Goal: Book appointment/travel/reservation

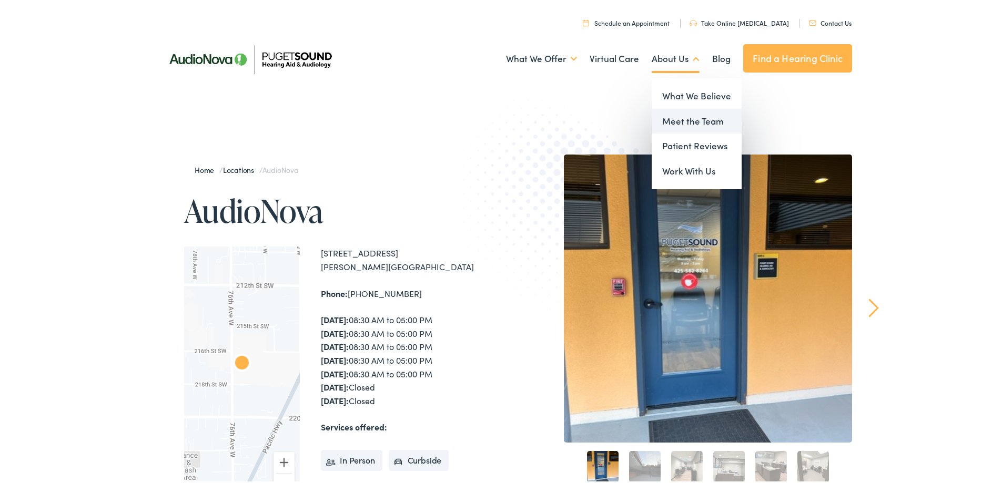
click at [681, 120] on link "Meet the Team" at bounding box center [697, 119] width 90 height 25
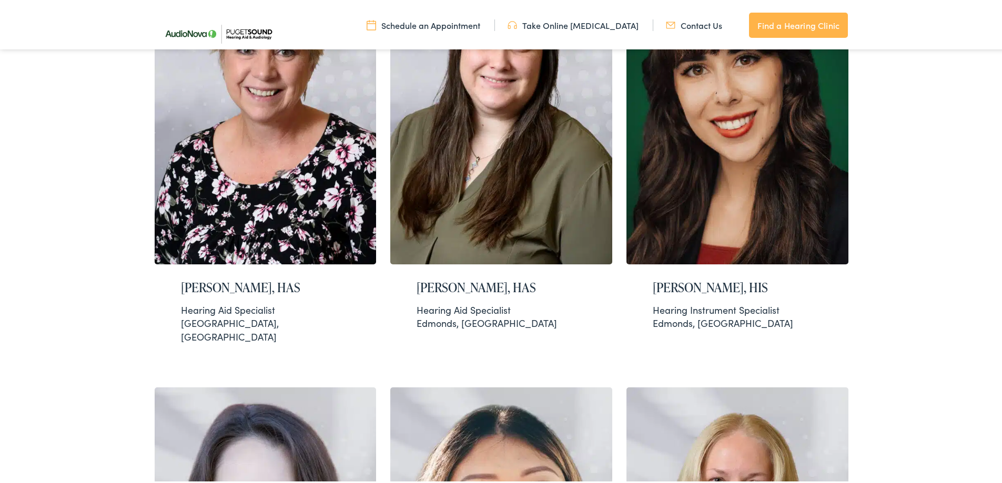
scroll to position [1052, 0]
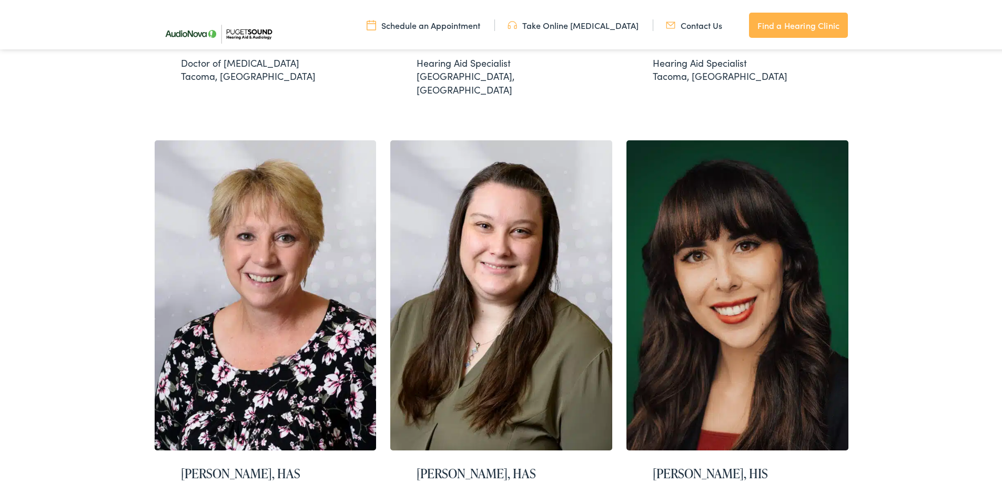
click at [413, 22] on link "Schedule an Appointment" at bounding box center [424, 23] width 114 height 12
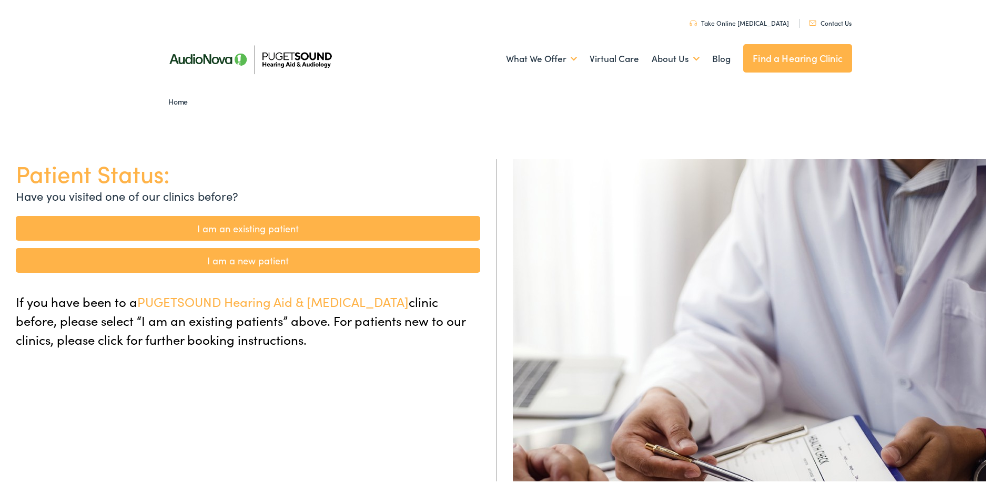
click at [254, 227] on link "I am an existing patient" at bounding box center [248, 226] width 464 height 25
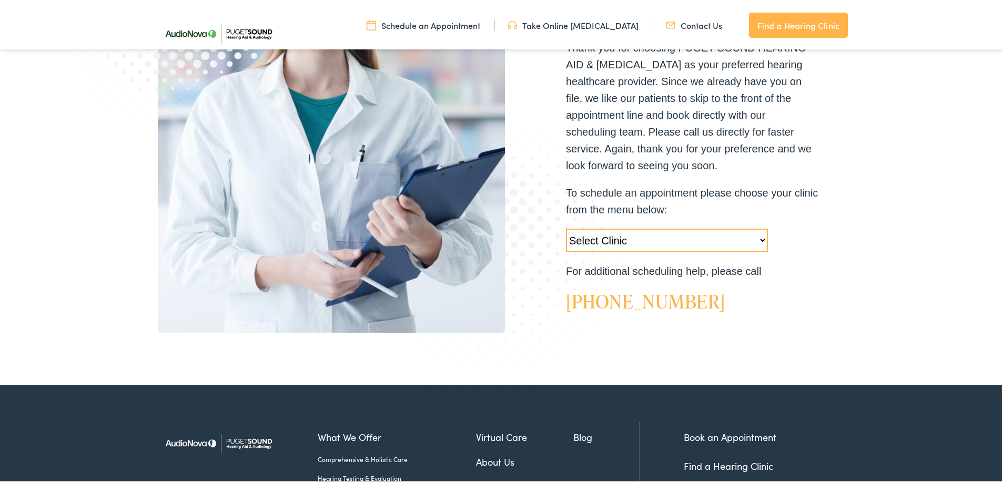
scroll to position [263, 0]
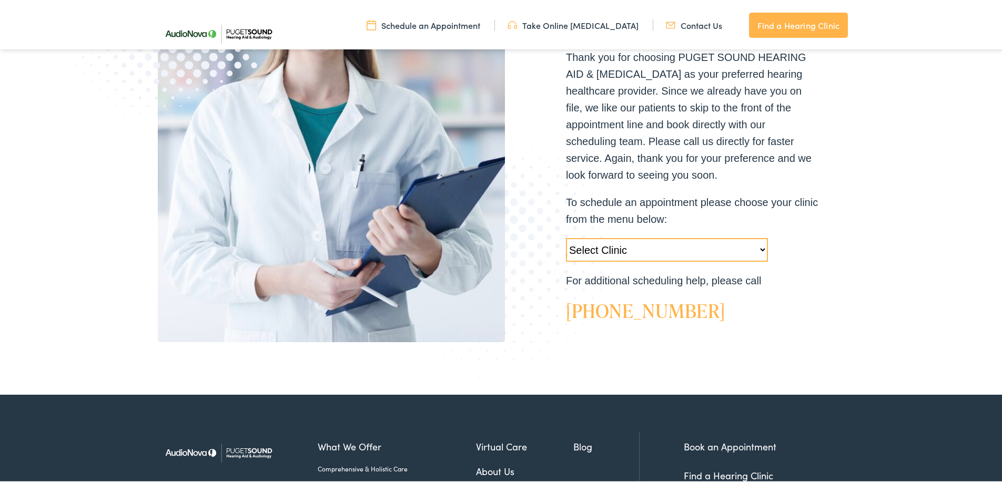
click at [756, 249] on select "Select Clinic Tukwila-WA-AudioNova 14900 Interurban Ave S #185 Tacoma-WA-AudioN…" at bounding box center [667, 248] width 202 height 24
select select "https://pshearing.alpacaaudiology.com/locations/edmonds-wa/"
click at [566, 236] on select "Select Clinic Tukwila-WA-AudioNova 14900 Interurban Ave S #185 Tacoma-WA-AudioN…" at bounding box center [667, 248] width 202 height 24
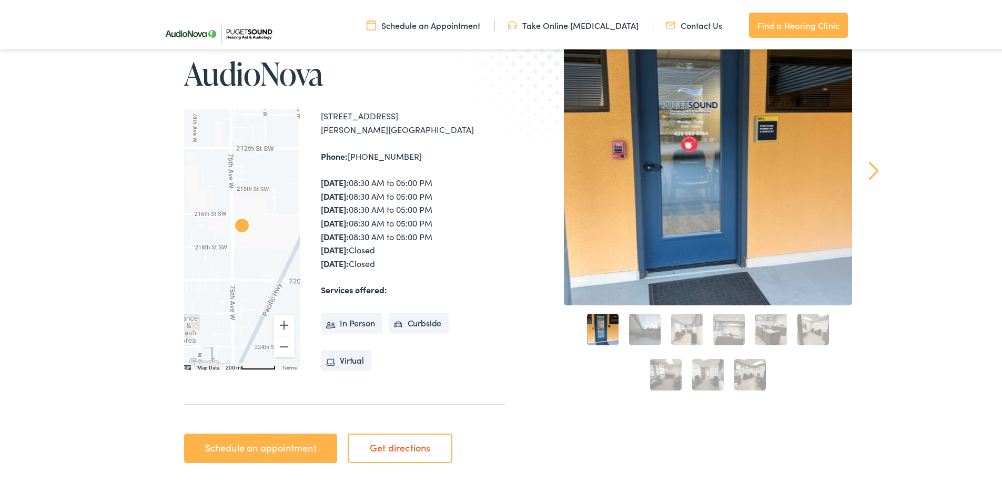
scroll to position [210, 0]
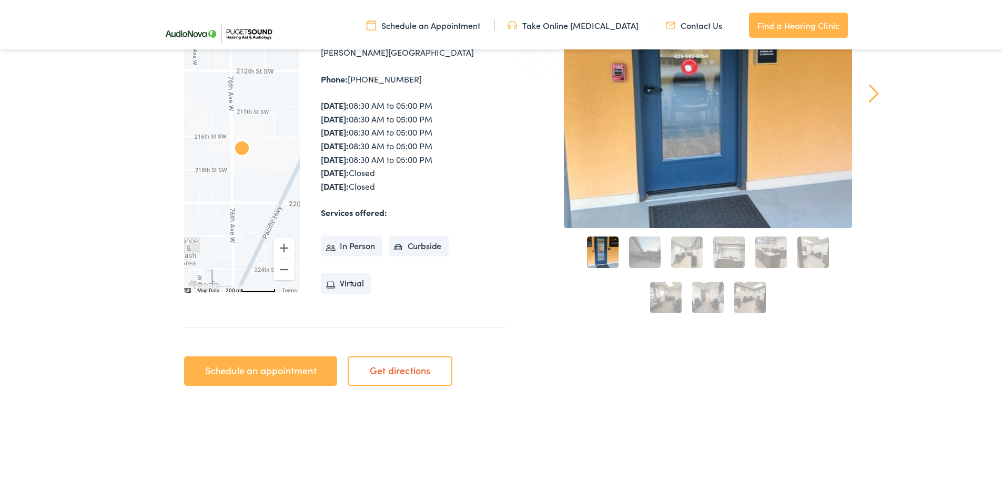
click at [238, 372] on link "Schedule an appointment" at bounding box center [260, 368] width 153 height 29
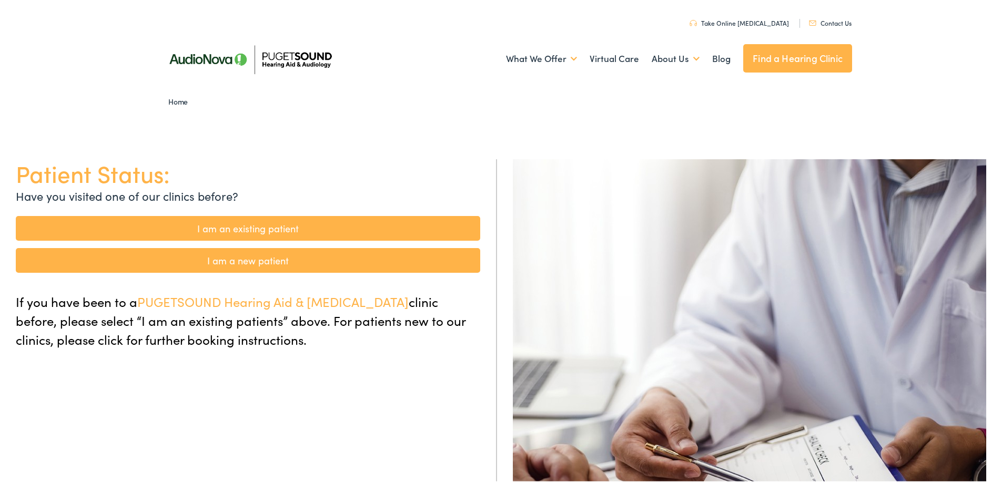
click at [228, 227] on link "I am an existing patient" at bounding box center [248, 226] width 464 height 25
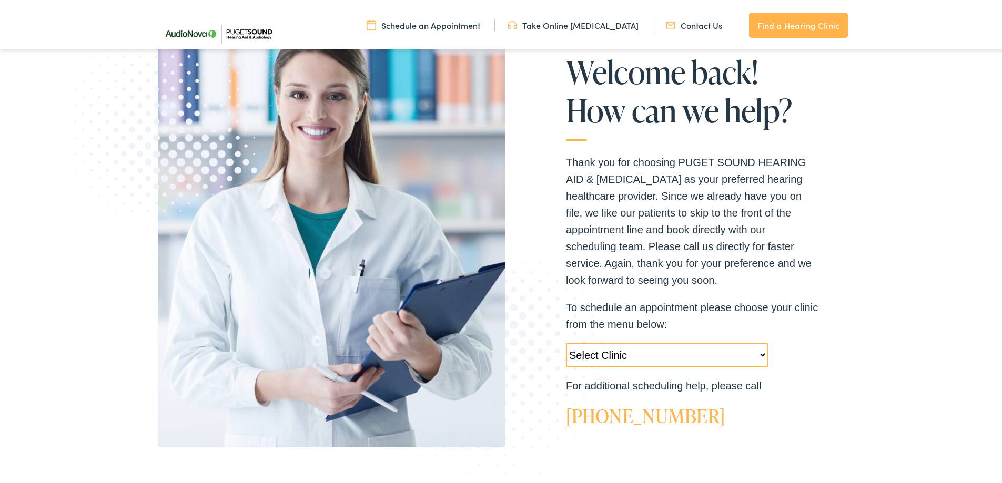
scroll to position [368, 0]
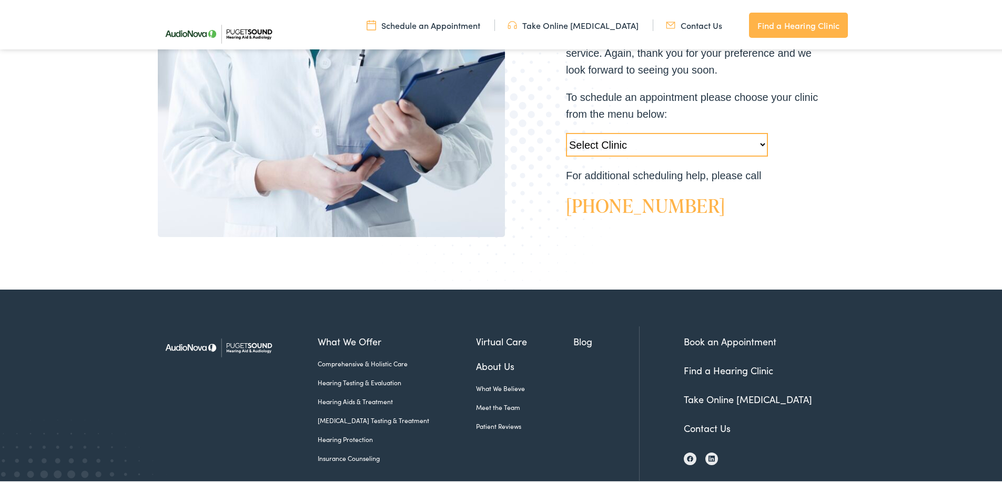
click at [756, 144] on select "Select Clinic [GEOGRAPHIC_DATA]-[GEOGRAPHIC_DATA]-AudioNova [STREET_ADDRESS]-Au…" at bounding box center [667, 143] width 202 height 24
select select "[URL][DOMAIN_NAME][PERSON_NAME]"
click at [566, 131] on select "Select Clinic [GEOGRAPHIC_DATA]-[GEOGRAPHIC_DATA]-AudioNova [STREET_ADDRESS]-Au…" at bounding box center [667, 143] width 202 height 24
